Goal: Communication & Community: Answer question/provide support

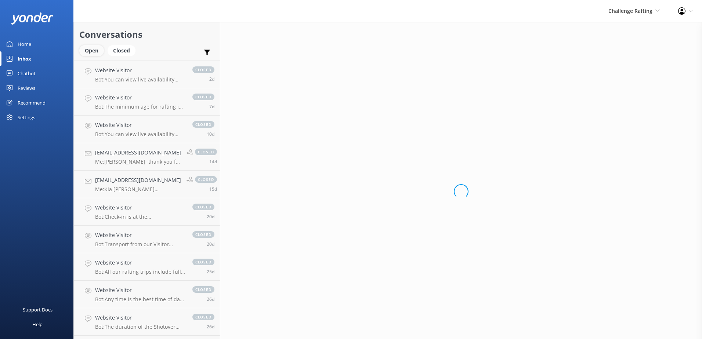
click at [92, 55] on div "Open" at bounding box center [91, 50] width 25 height 11
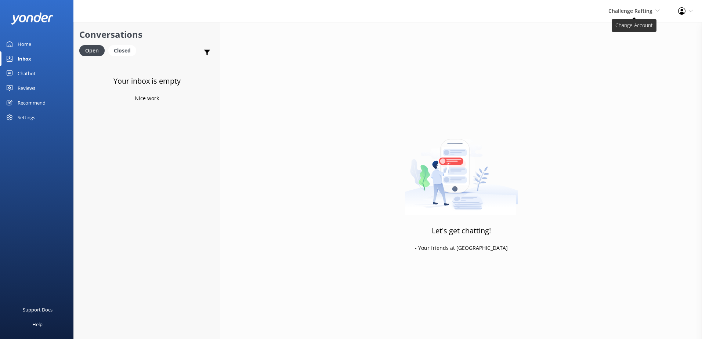
click at [618, 11] on span "Challenge Rafting" at bounding box center [630, 10] width 44 height 7
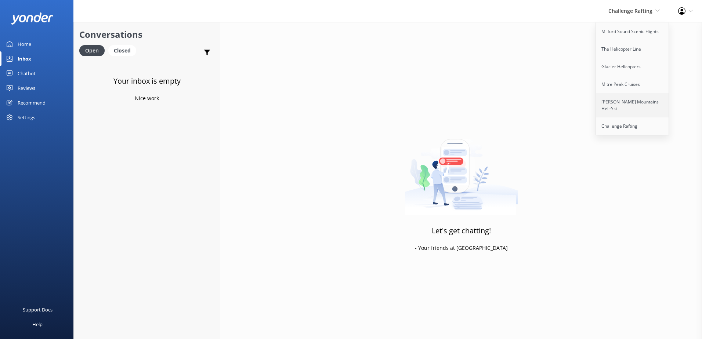
click at [614, 108] on link "[PERSON_NAME] Mountains Heli-Ski" at bounding box center [632, 105] width 73 height 24
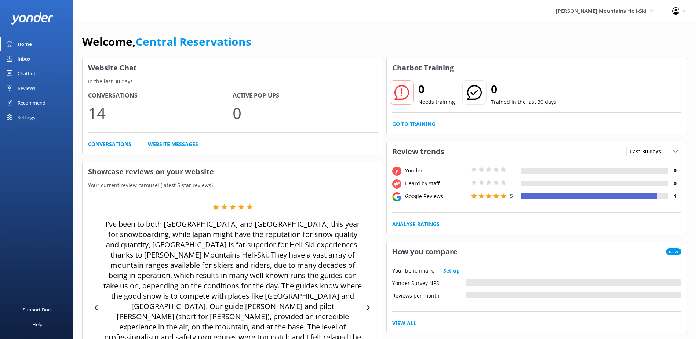
click at [12, 56] on use at bounding box center [10, 59] width 6 height 6
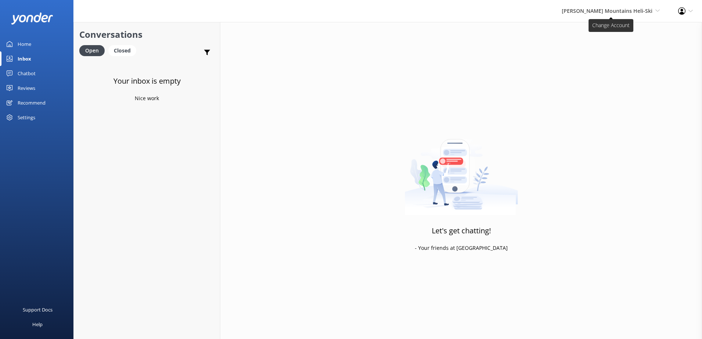
click at [590, 14] on span "[PERSON_NAME] Mountains Heli-Ski" at bounding box center [606, 10] width 91 height 7
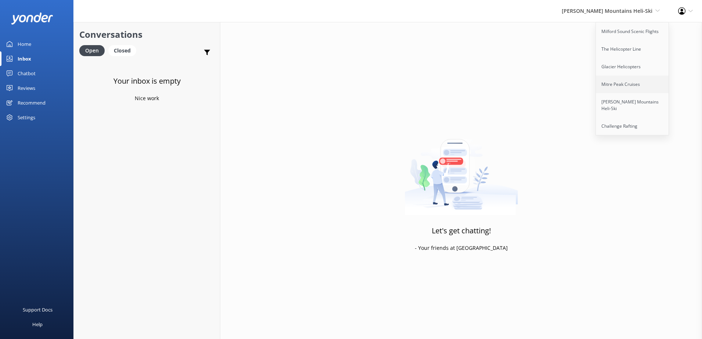
click at [605, 84] on link "Mitre Peak Cruises" at bounding box center [632, 85] width 73 height 18
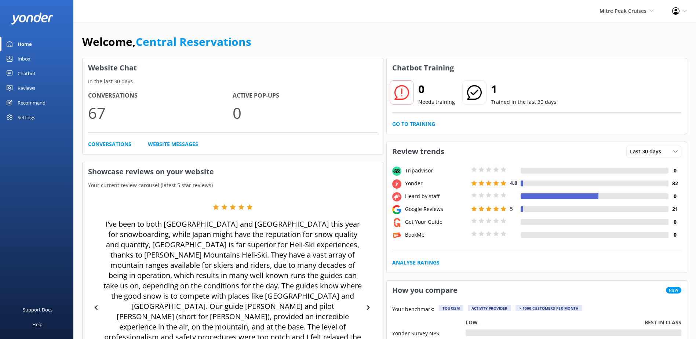
click at [23, 56] on div "Inbox" at bounding box center [24, 58] width 13 height 15
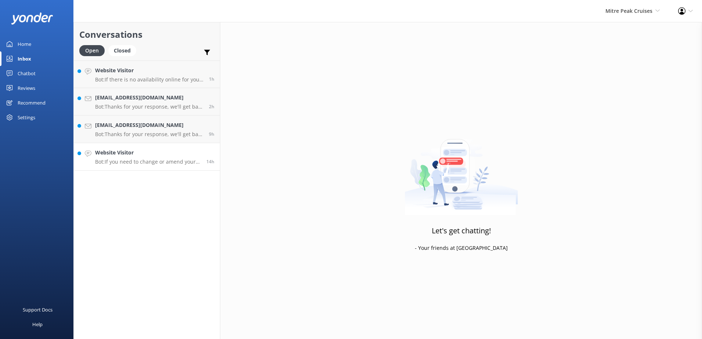
click at [143, 168] on link "Website Visitor Bot: If you need to change or amend your booking, please contac…" at bounding box center [147, 157] width 146 height 28
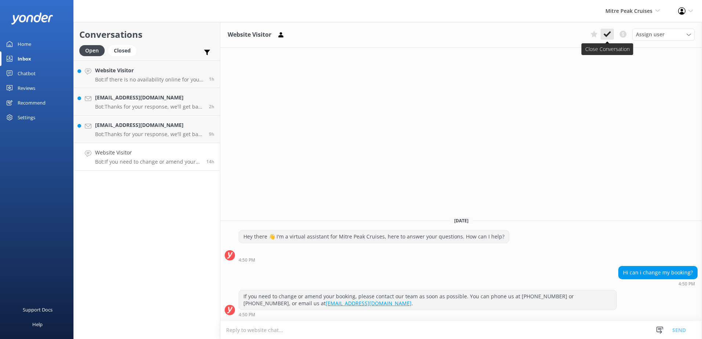
click at [605, 33] on icon at bounding box center [606, 33] width 7 height 7
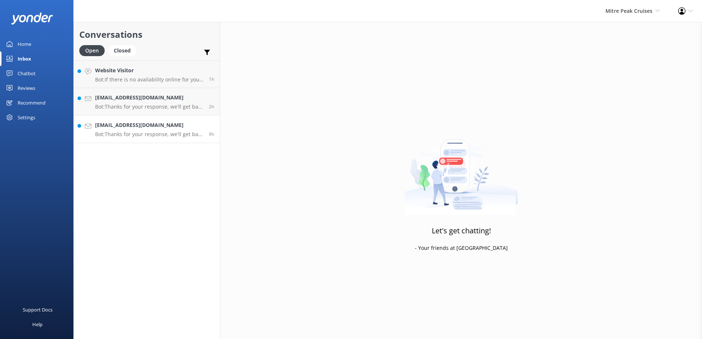
click at [163, 141] on link "patrickpoetzi@web.de Bot: Thanks for your response, we'll get back to you as so…" at bounding box center [147, 130] width 146 height 28
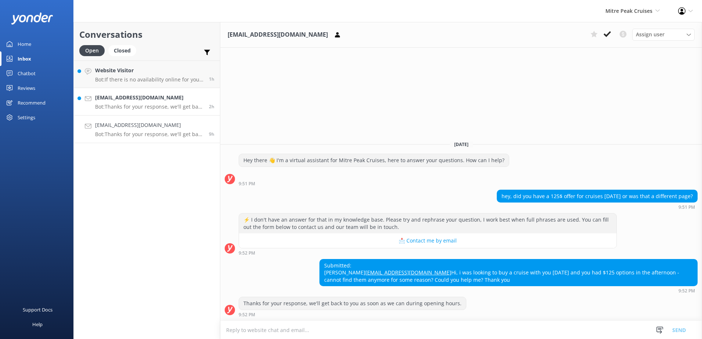
click at [164, 113] on link "Matthewtay@outlook.sg Bot: Thanks for your response, we'll get back to you as s…" at bounding box center [147, 102] width 146 height 28
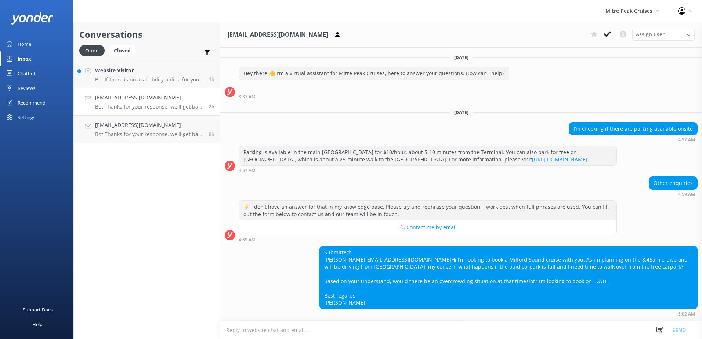
scroll to position [37, 0]
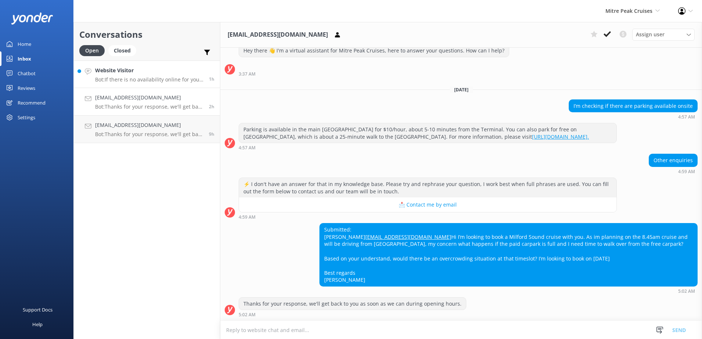
click at [135, 77] on p "Bot: If there is no availability online for your preferred day and time, please…" at bounding box center [149, 79] width 108 height 7
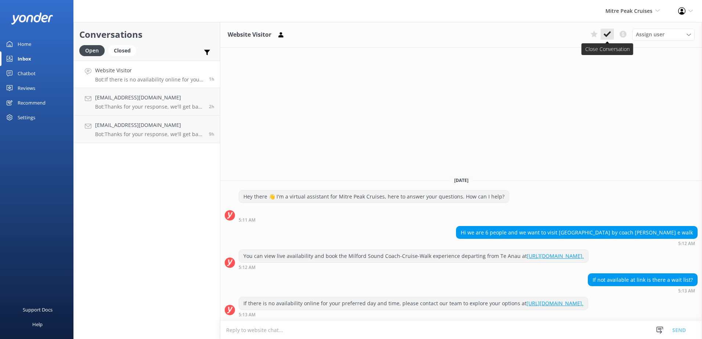
click at [610, 34] on icon at bounding box center [606, 33] width 7 height 7
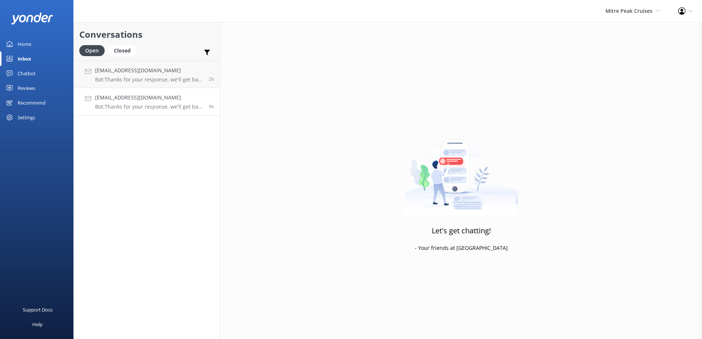
click at [121, 103] on p "Bot: Thanks for your response, we'll get back to you as soon as we can during o…" at bounding box center [149, 106] width 108 height 7
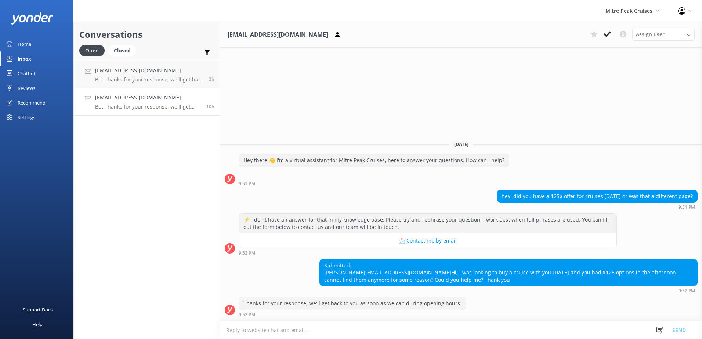
click at [448, 335] on textarea at bounding box center [460, 330] width 481 height 18
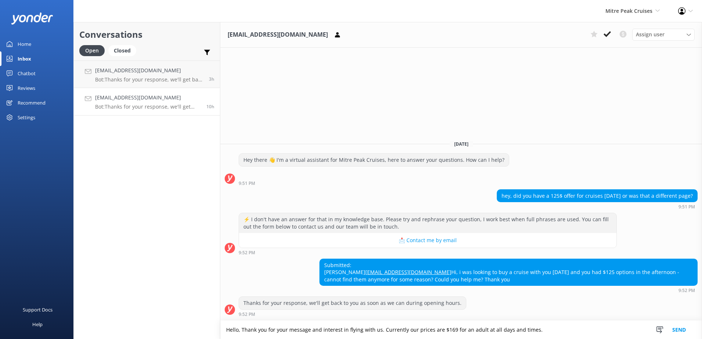
drag, startPoint x: 539, startPoint y: 328, endPoint x: 226, endPoint y: 327, distance: 312.7
click at [226, 327] on textarea "Hello, Thank you for your message and interest in flying with us. Currently our…" at bounding box center [460, 330] width 481 height 18
click at [334, 36] on icon at bounding box center [337, 34] width 7 height 7
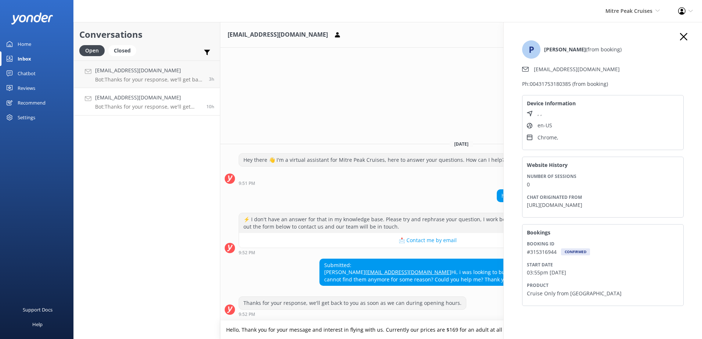
click at [681, 30] on div "P [PERSON_NAME] (from booking) [EMAIL_ADDRESS][DOMAIN_NAME] Ph: 00431753180385 …" at bounding box center [603, 191] width 198 height 339
click at [680, 37] on icon "button" at bounding box center [683, 36] width 7 height 7
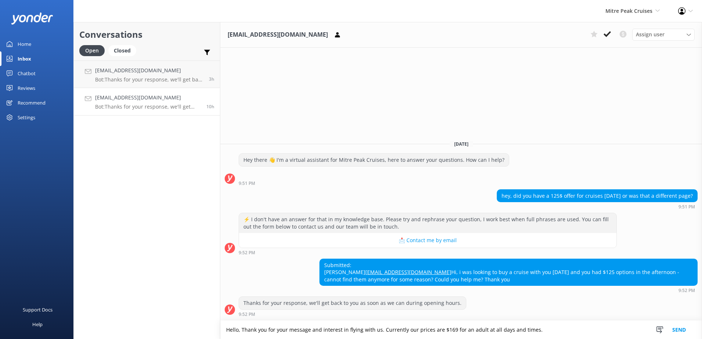
drag, startPoint x: 542, startPoint y: 328, endPoint x: 222, endPoint y: 325, distance: 320.8
click at [222, 325] on textarea "Hello, Thank you for your message and interest in flying with us. Currently our…" at bounding box center [460, 330] width 481 height 18
paste textarea "Thank you for your message and interest in exploring [GEOGRAPHIC_DATA] with us.…"
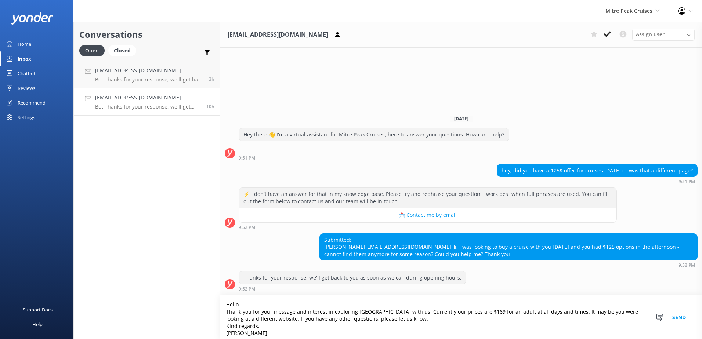
type textarea "Hello, Thank you for your message and interest in exploring [GEOGRAPHIC_DATA] w…"
click at [677, 317] on button "Send" at bounding box center [679, 317] width 28 height 44
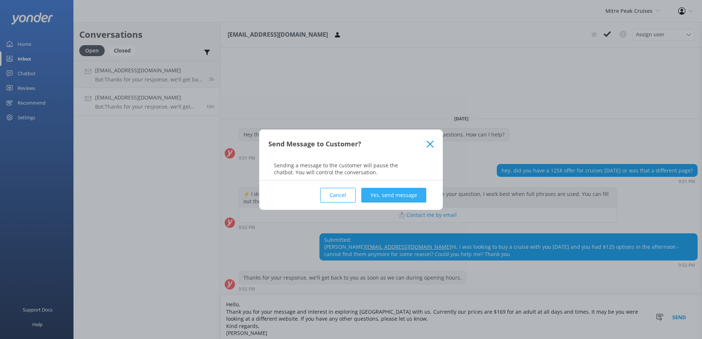
click at [397, 195] on button "Yes, send message" at bounding box center [393, 195] width 65 height 15
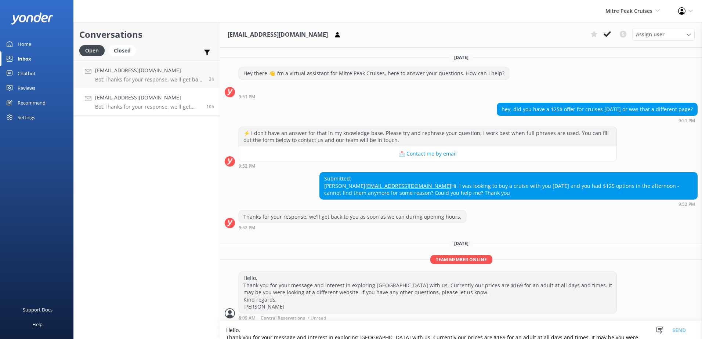
scroll to position [18, 0]
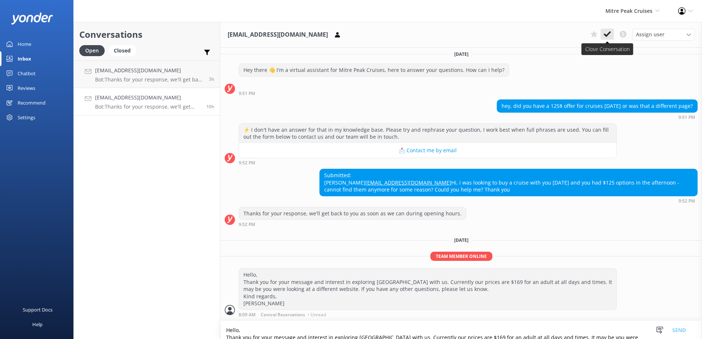
click at [603, 37] on icon at bounding box center [606, 33] width 7 height 7
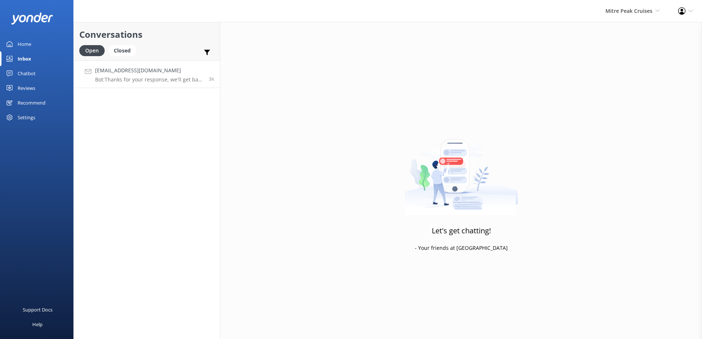
click at [95, 77] on p "Bot: Thanks for your response, we'll get back to you as soon as we can during o…" at bounding box center [149, 79] width 108 height 7
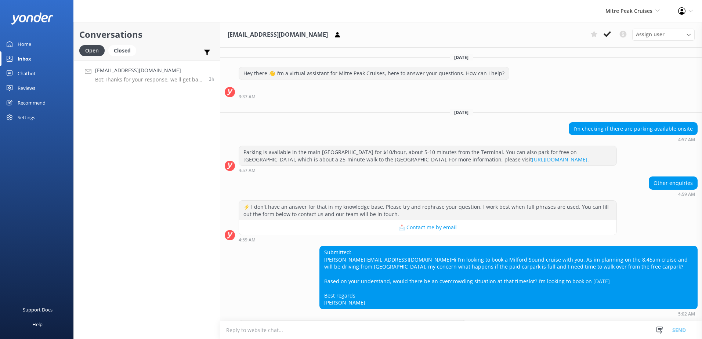
scroll to position [37, 0]
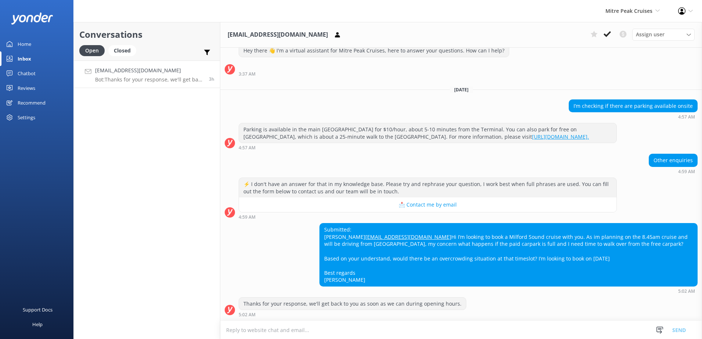
click at [532, 133] on link "[URL][DOMAIN_NAME]." at bounding box center [560, 136] width 57 height 7
